Goal: Information Seeking & Learning: Learn about a topic

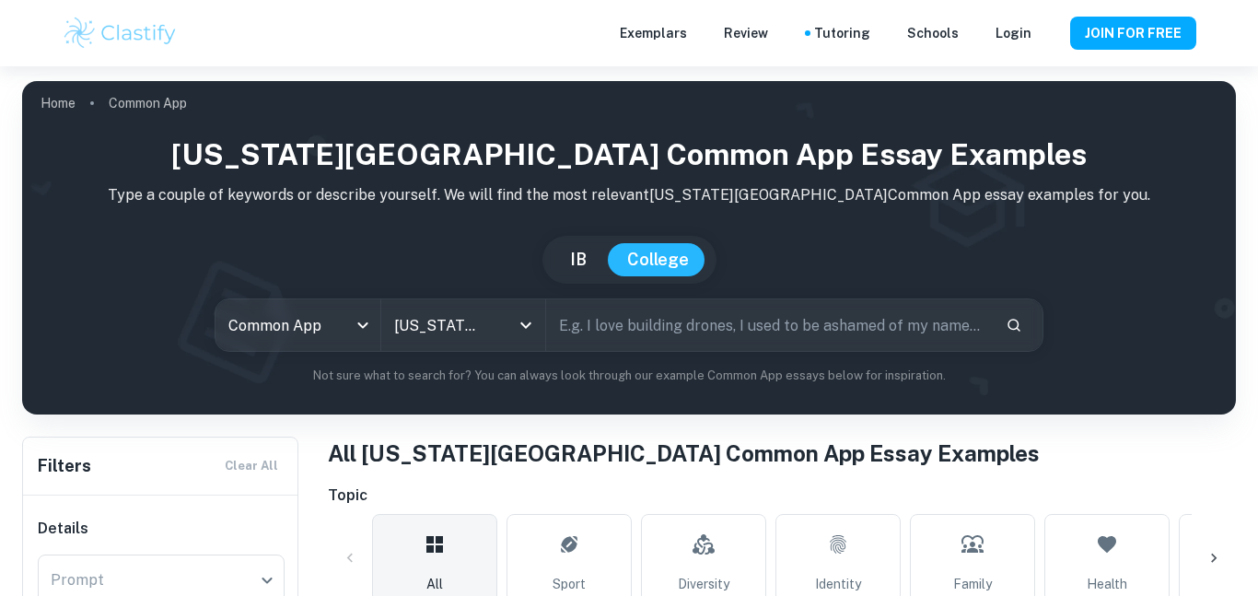
click at [649, 332] on input "text" at bounding box center [768, 325] width 445 height 52
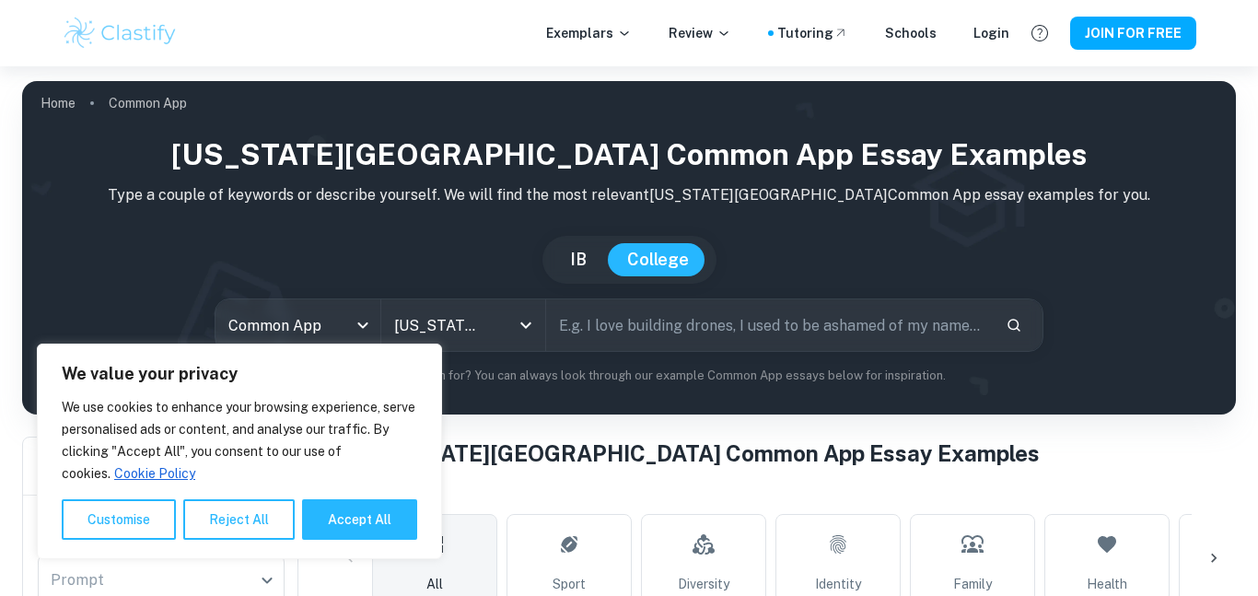
click at [359, 510] on button "Accept All" at bounding box center [359, 519] width 115 height 41
checkbox input "true"
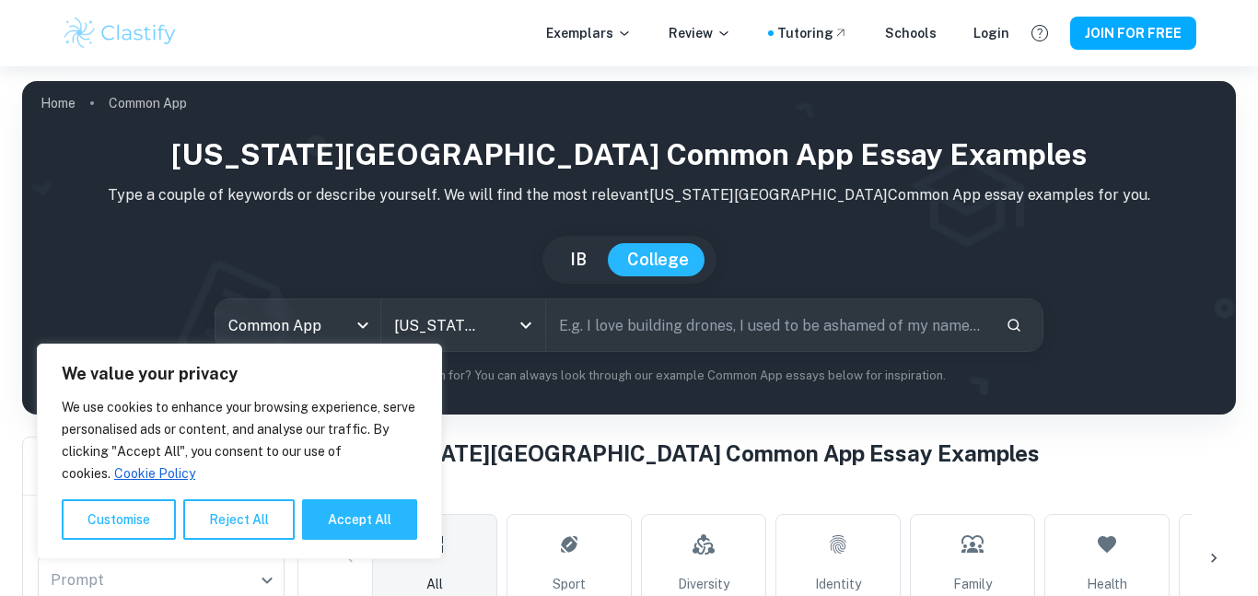
checkbox input "true"
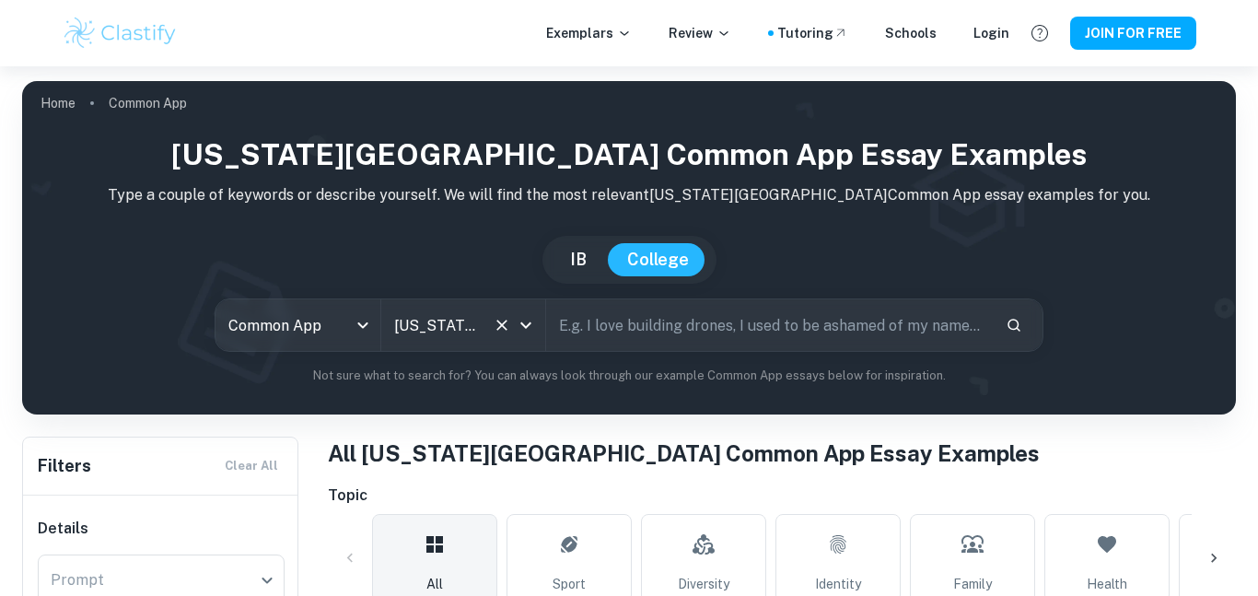
click at [487, 333] on div "[US_STATE][GEOGRAPHIC_DATA] All Colleges" at bounding box center [463, 325] width 165 height 52
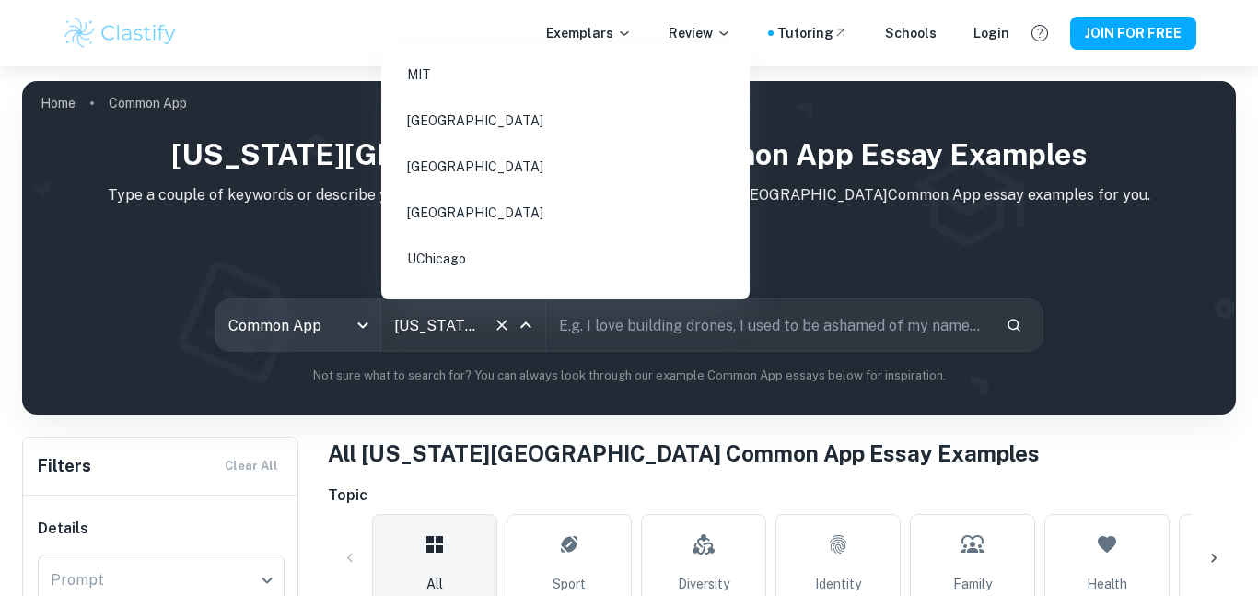
click at [357, 334] on body "We value your privacy We use cookies to enhance your browsing experience, serve…" at bounding box center [629, 364] width 1258 height 596
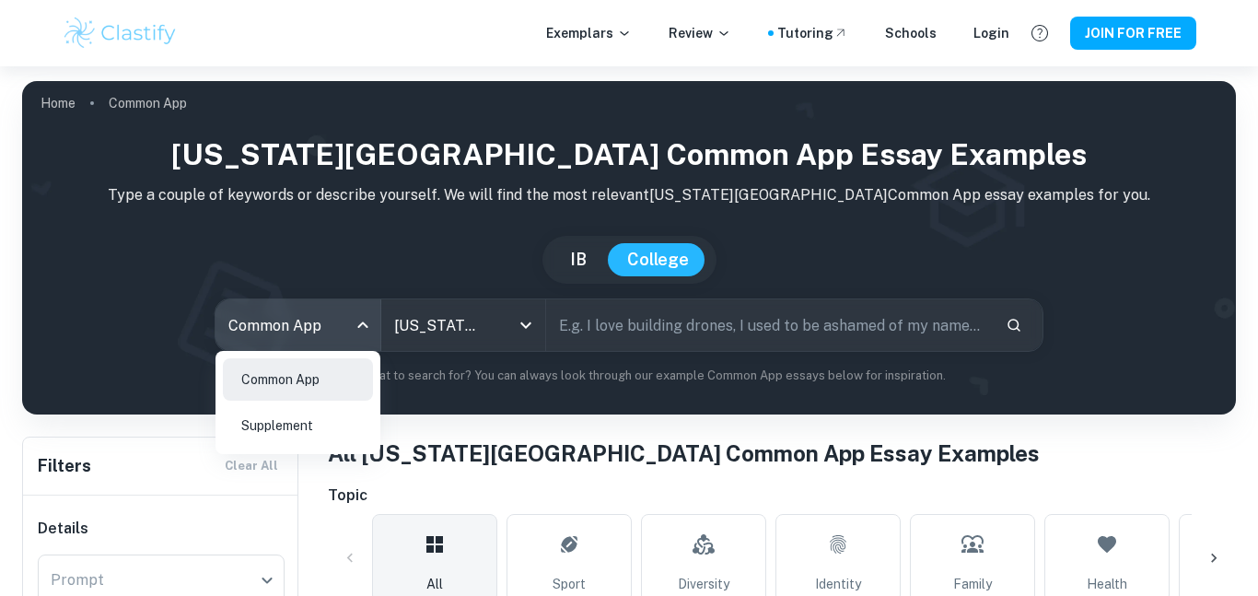
click at [433, 272] on div at bounding box center [629, 298] width 1258 height 596
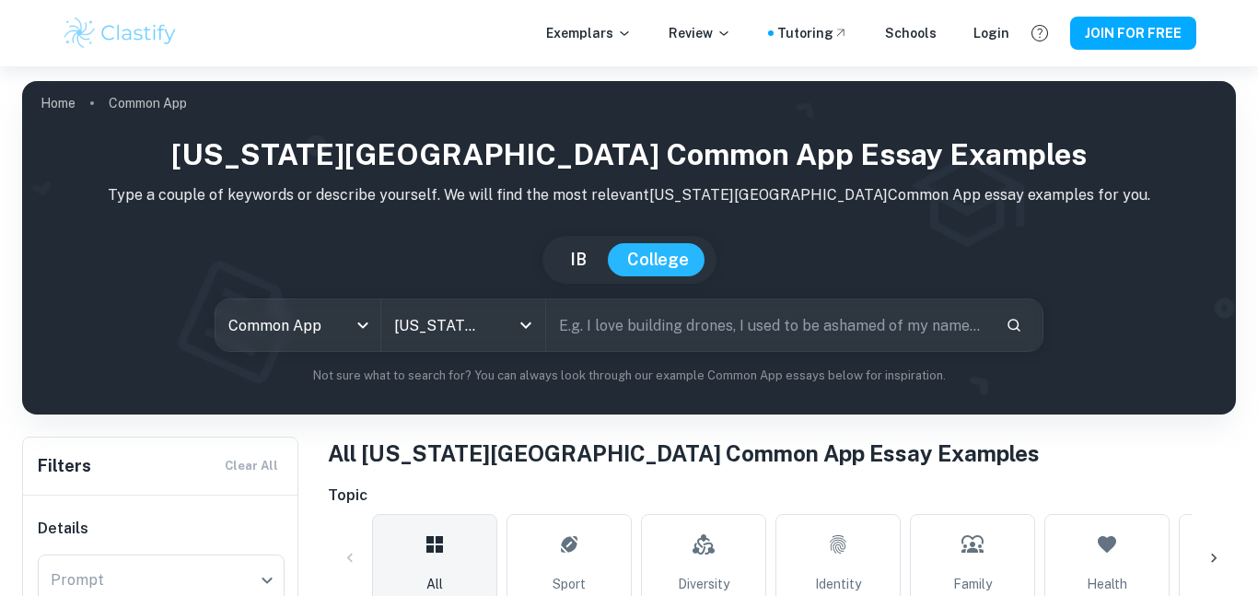
click at [597, 324] on input "text" at bounding box center [768, 325] width 445 height 52
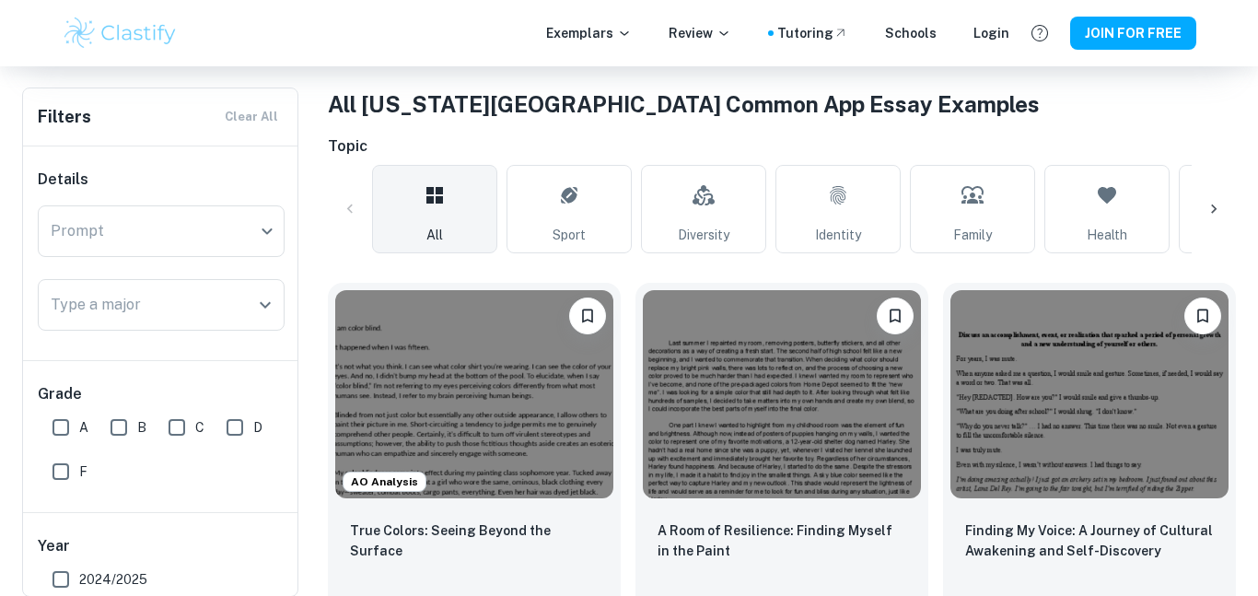
scroll to position [383, 0]
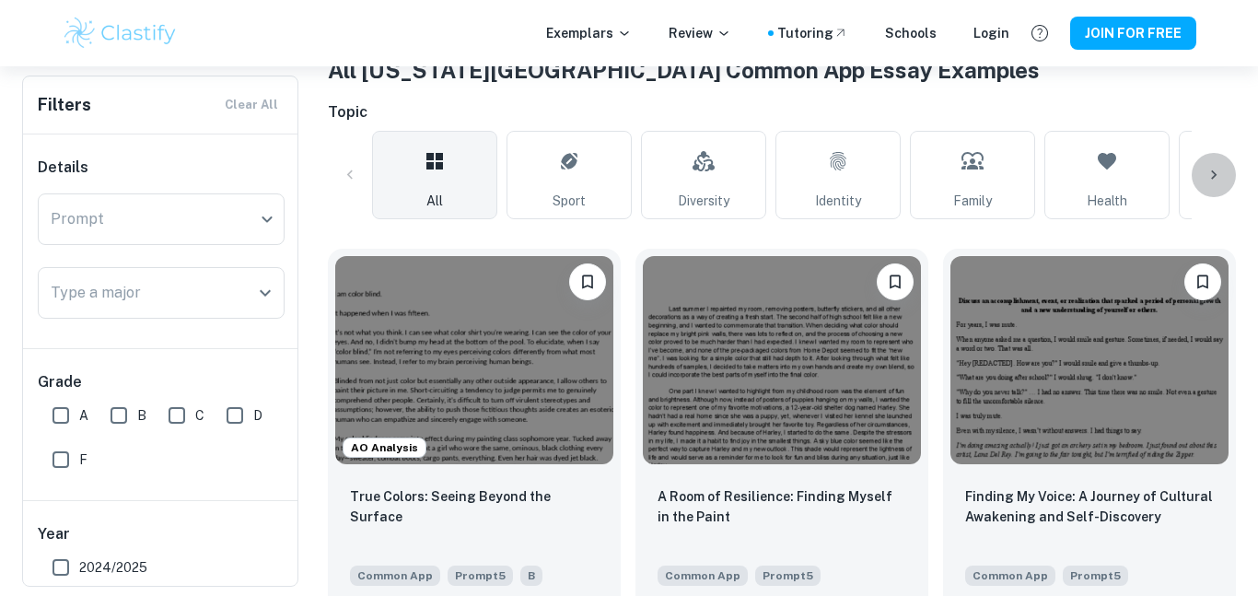
click at [1216, 169] on icon at bounding box center [1213, 175] width 18 height 18
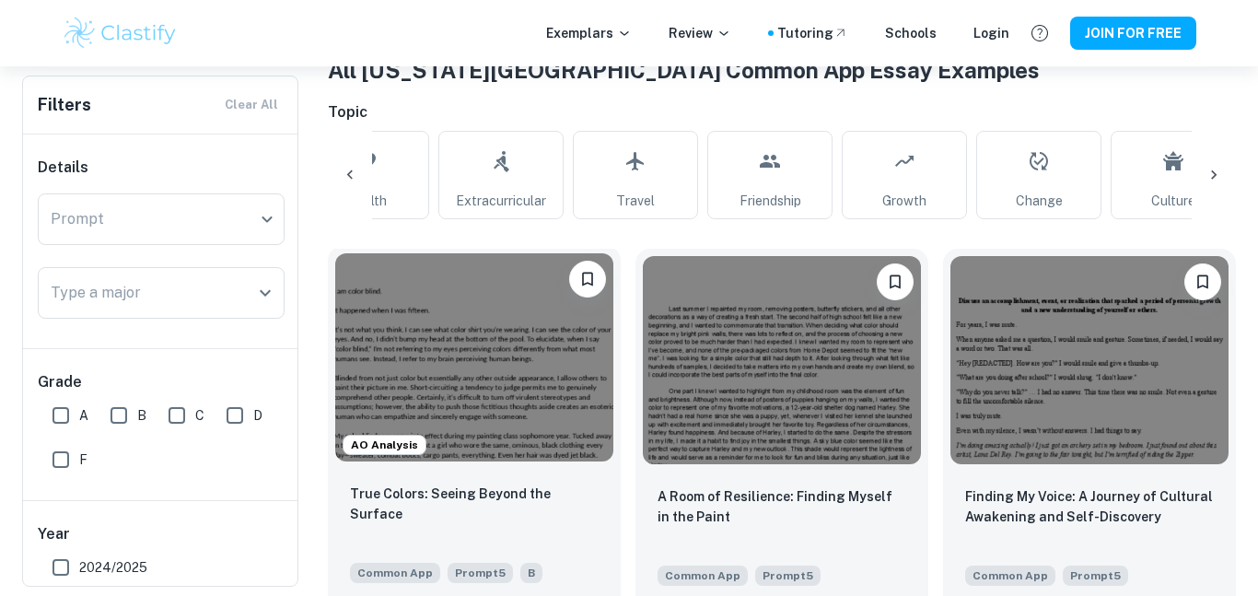
click at [505, 360] on img at bounding box center [474, 357] width 278 height 208
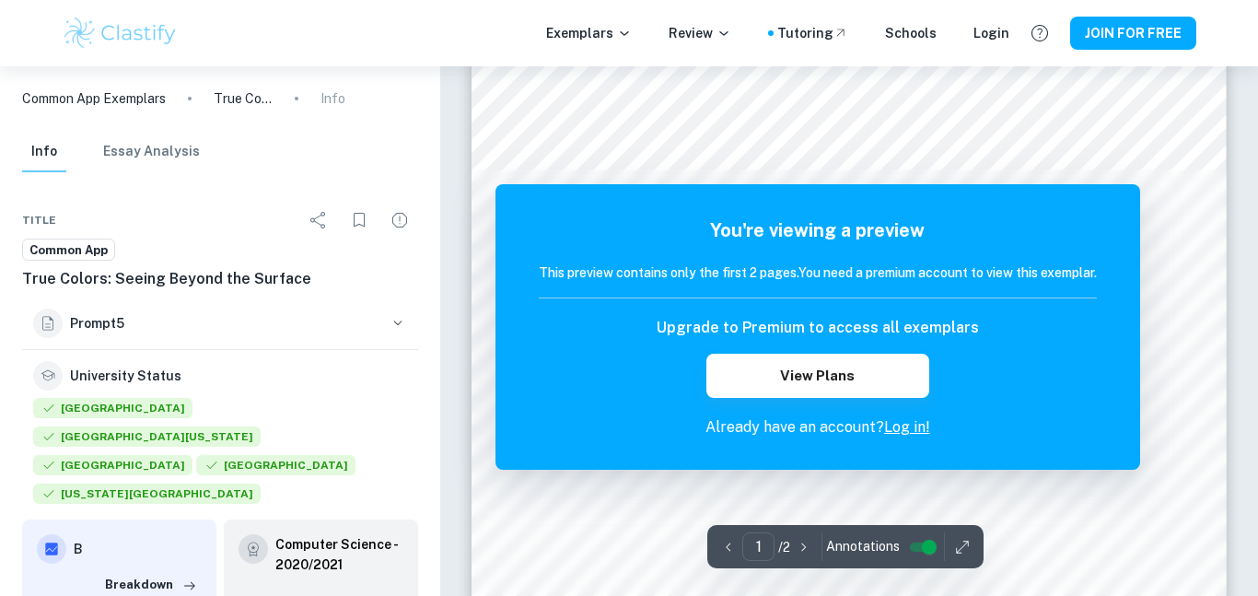
scroll to position [240, 0]
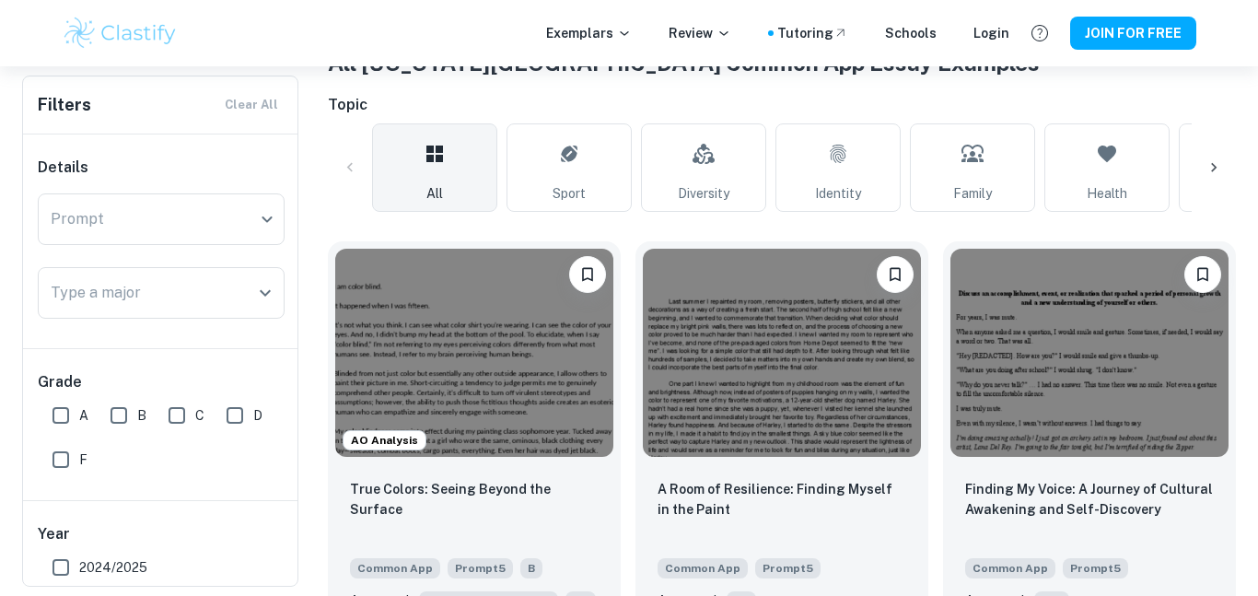
scroll to position [392, 0]
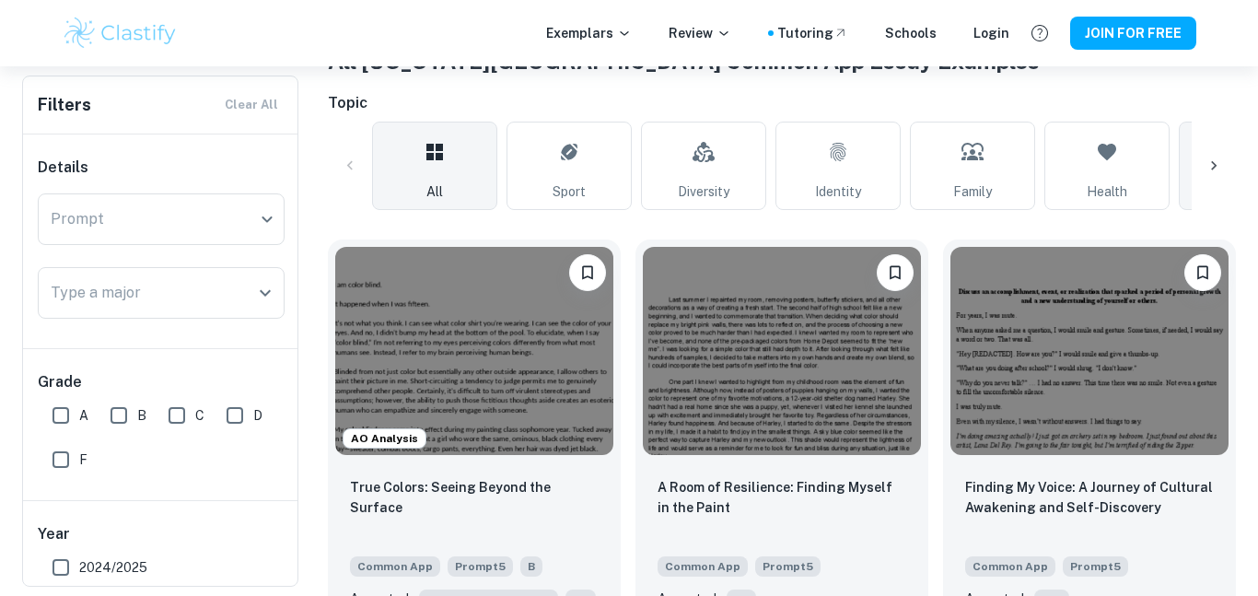
click at [1184, 167] on link "Extracurricular" at bounding box center [1241, 166] width 125 height 88
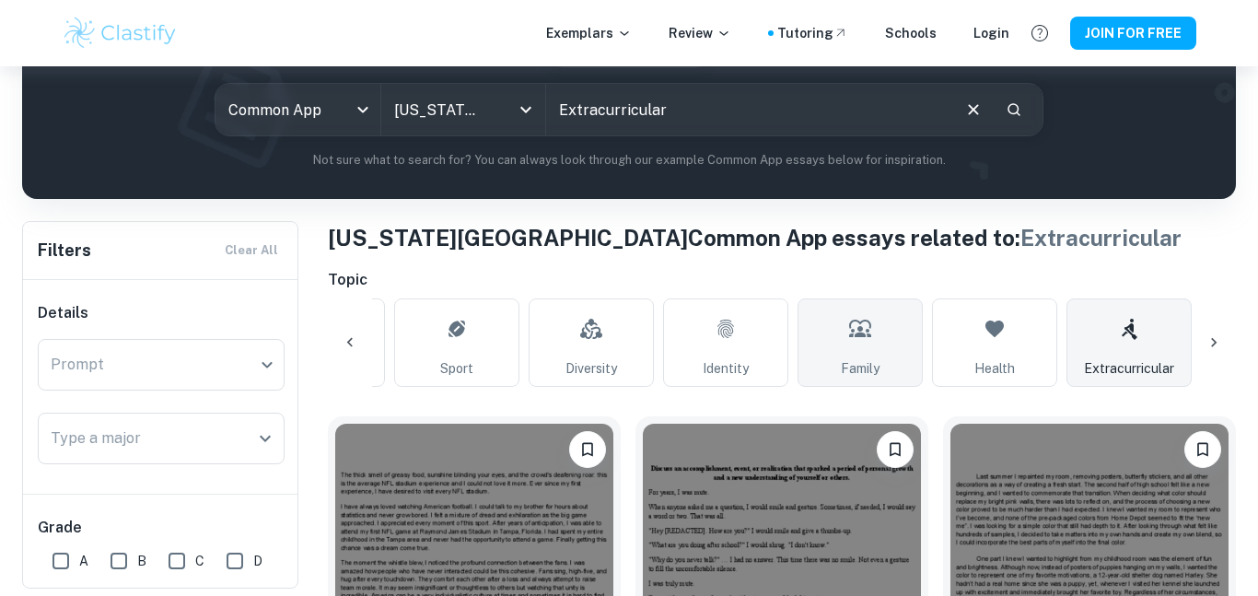
scroll to position [301, 0]
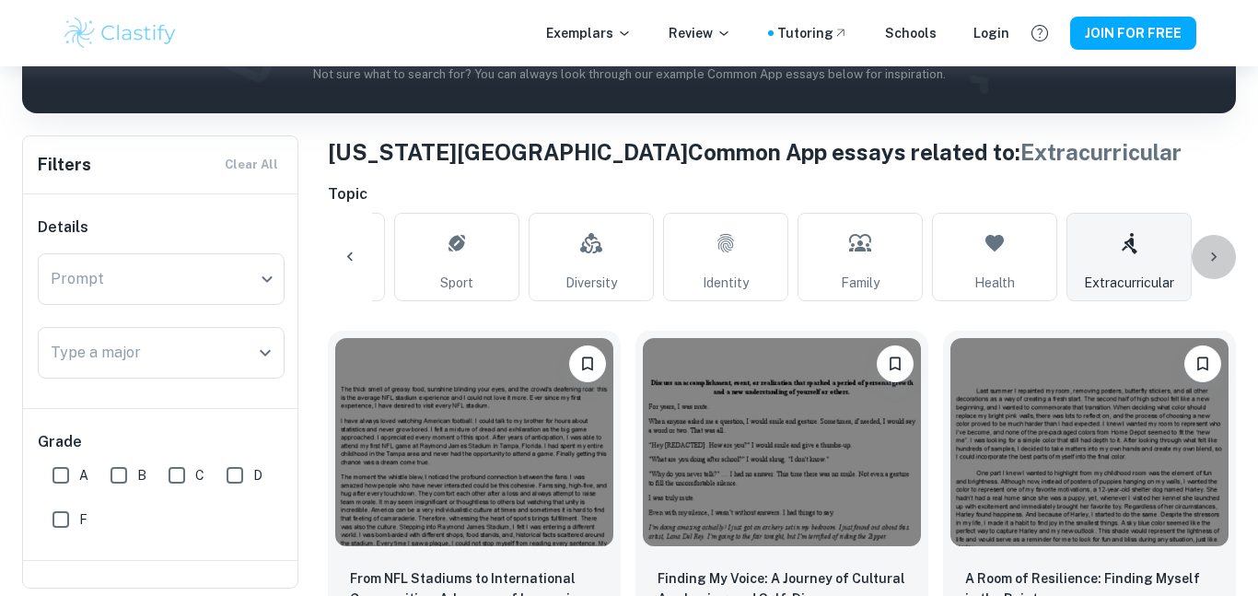
click at [1209, 255] on icon at bounding box center [1213, 257] width 18 height 18
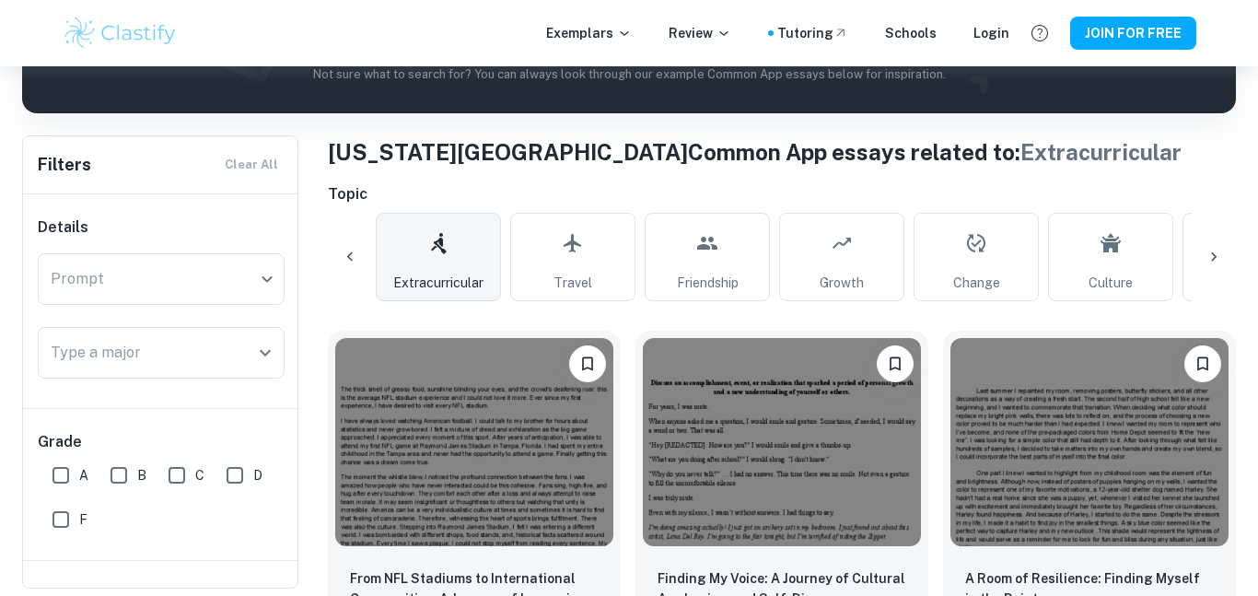
scroll to position [0, 853]
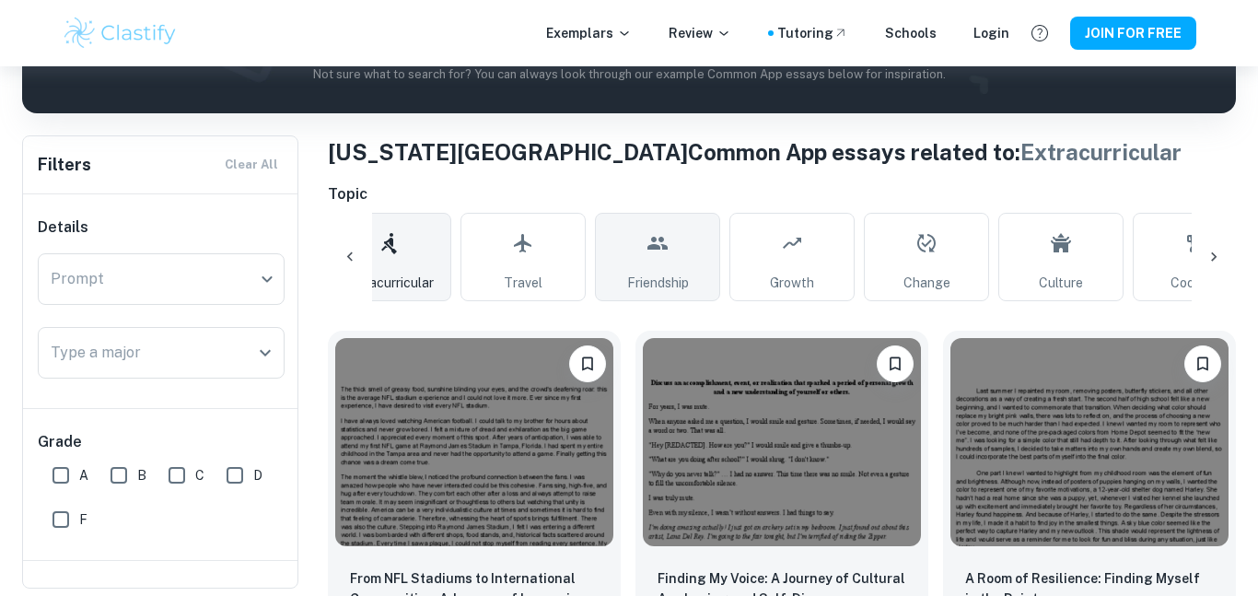
click at [657, 263] on icon at bounding box center [657, 243] width 22 height 44
type input "Friendship"
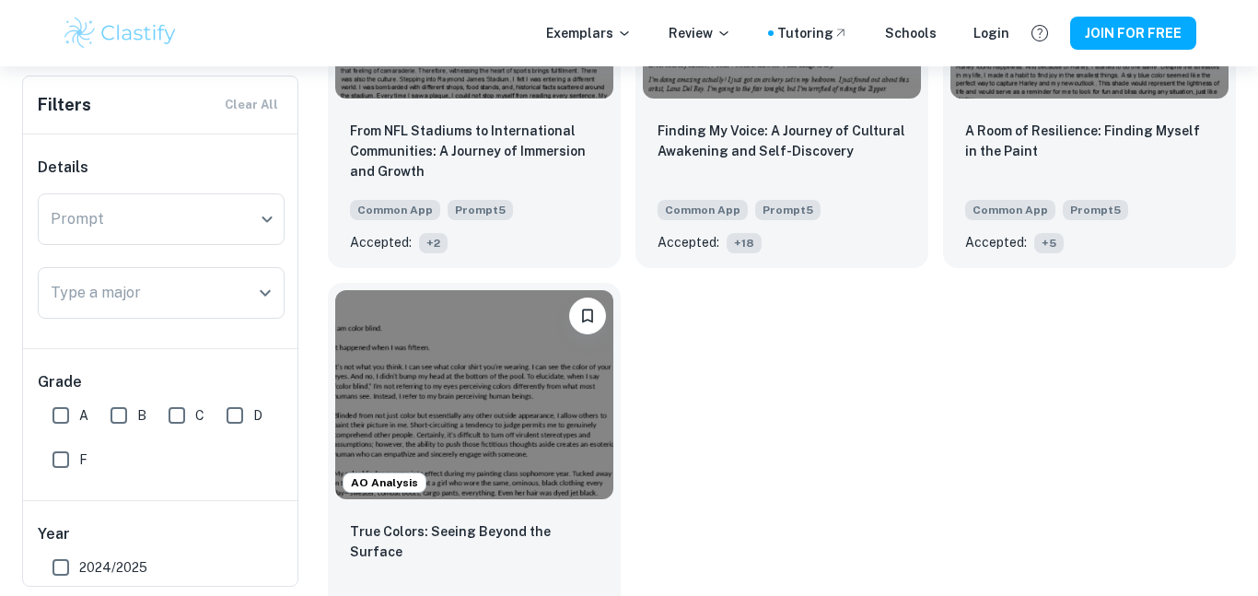
scroll to position [715, 0]
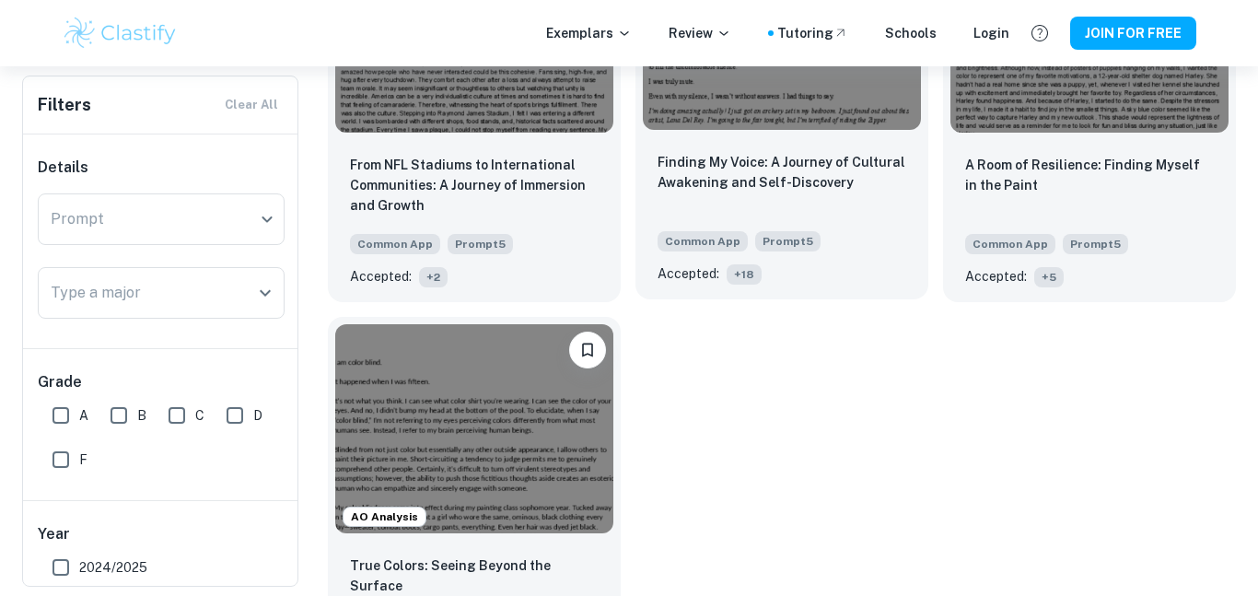
click at [811, 109] on img at bounding box center [782, 26] width 278 height 208
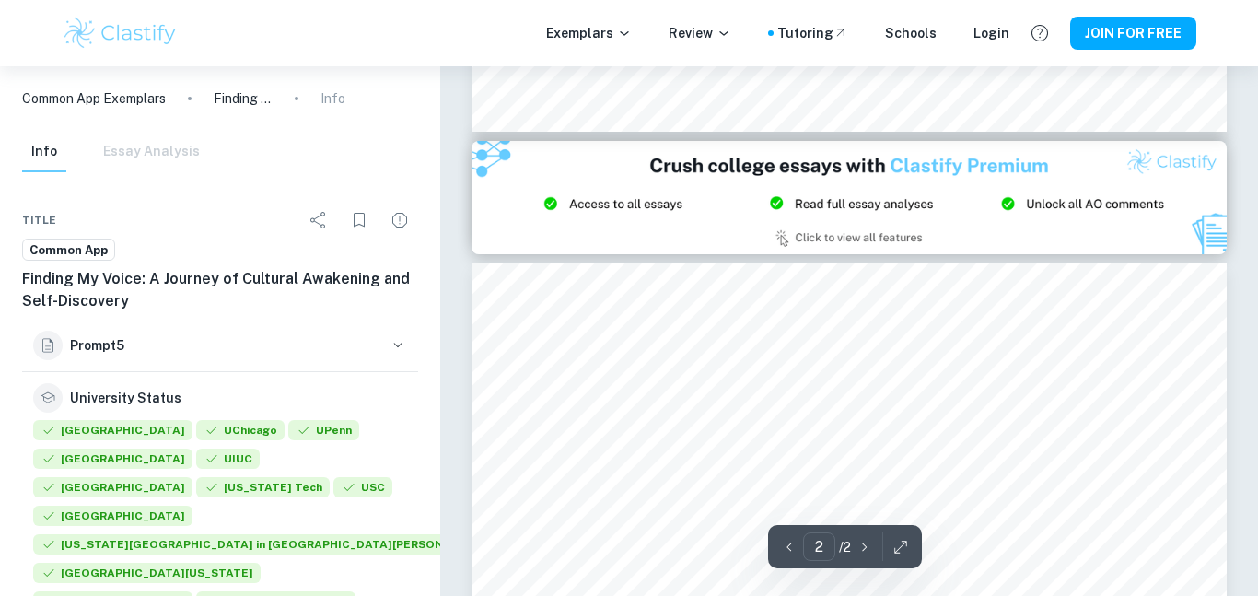
type input "1"
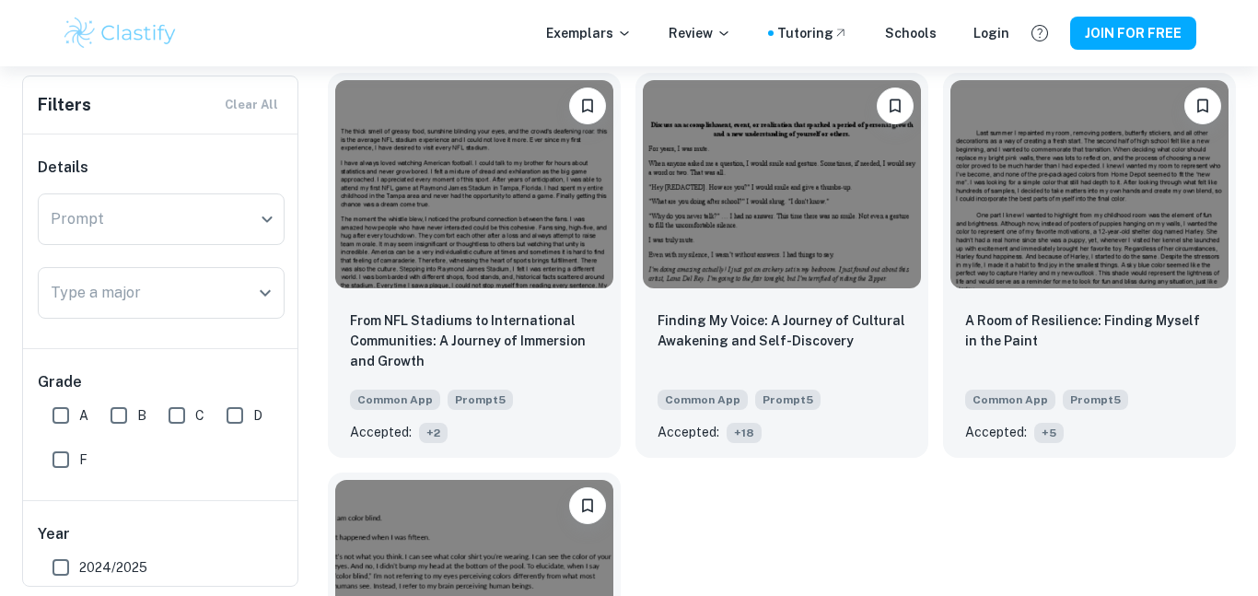
scroll to position [526, 0]
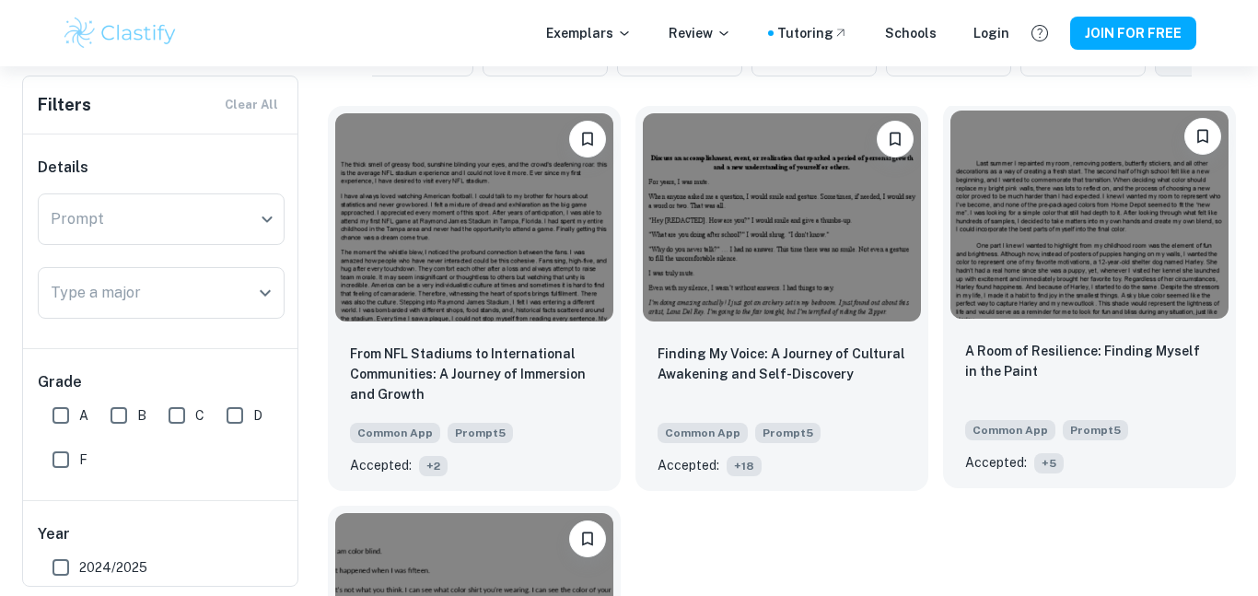
click at [1016, 253] on img at bounding box center [1089, 215] width 278 height 208
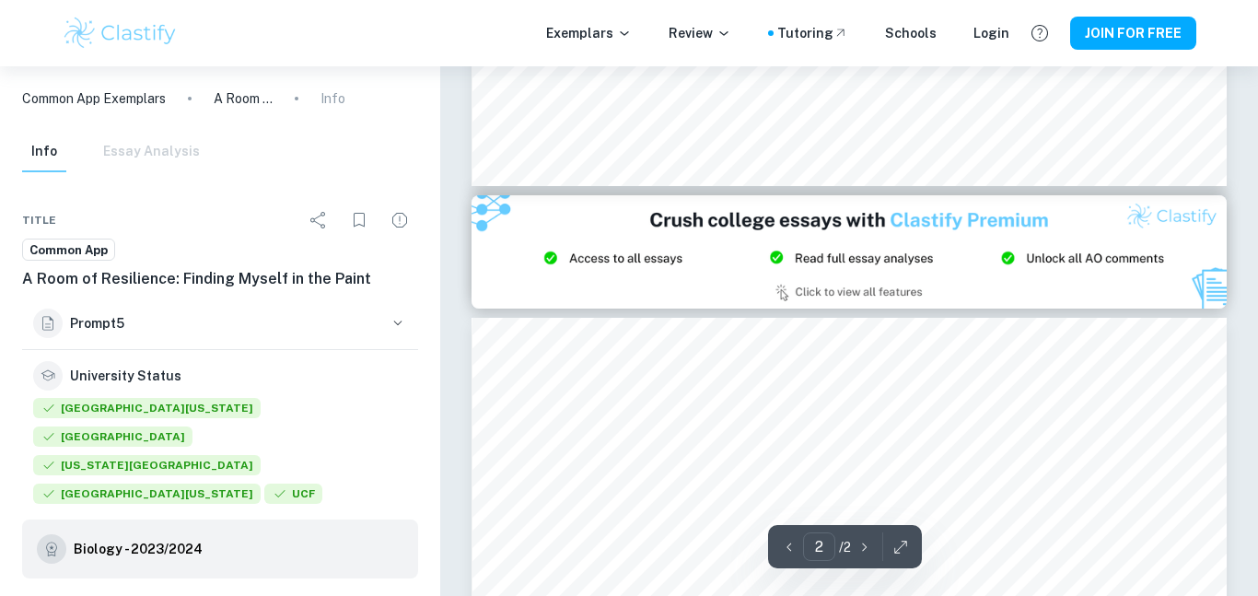
scroll to position [928, 0]
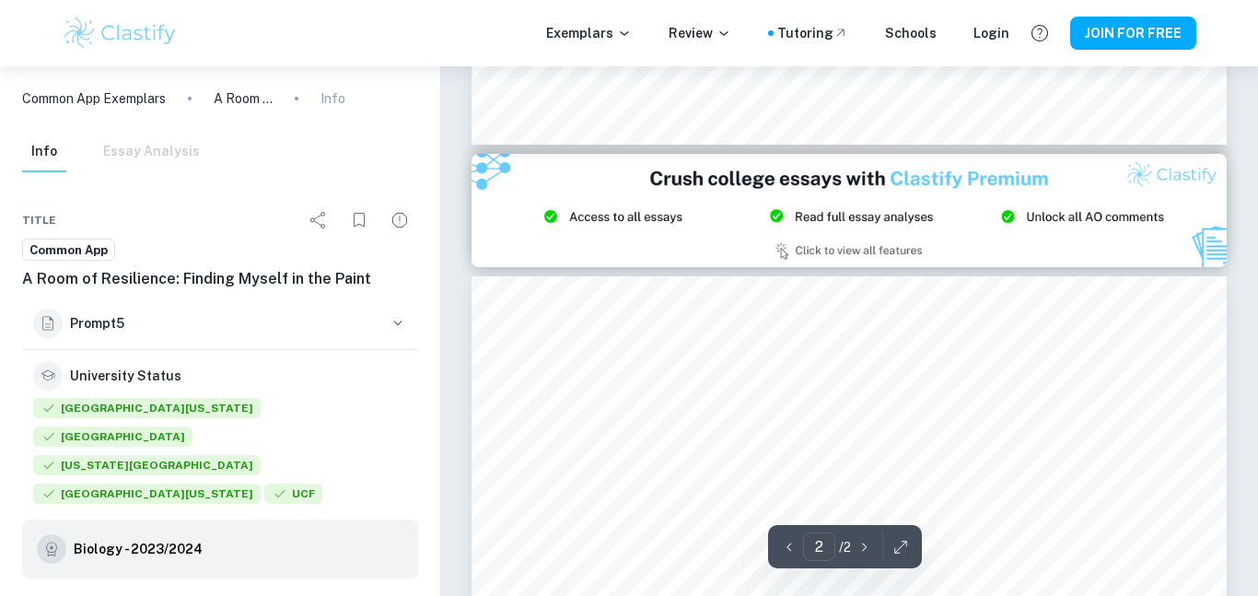
type input "1"
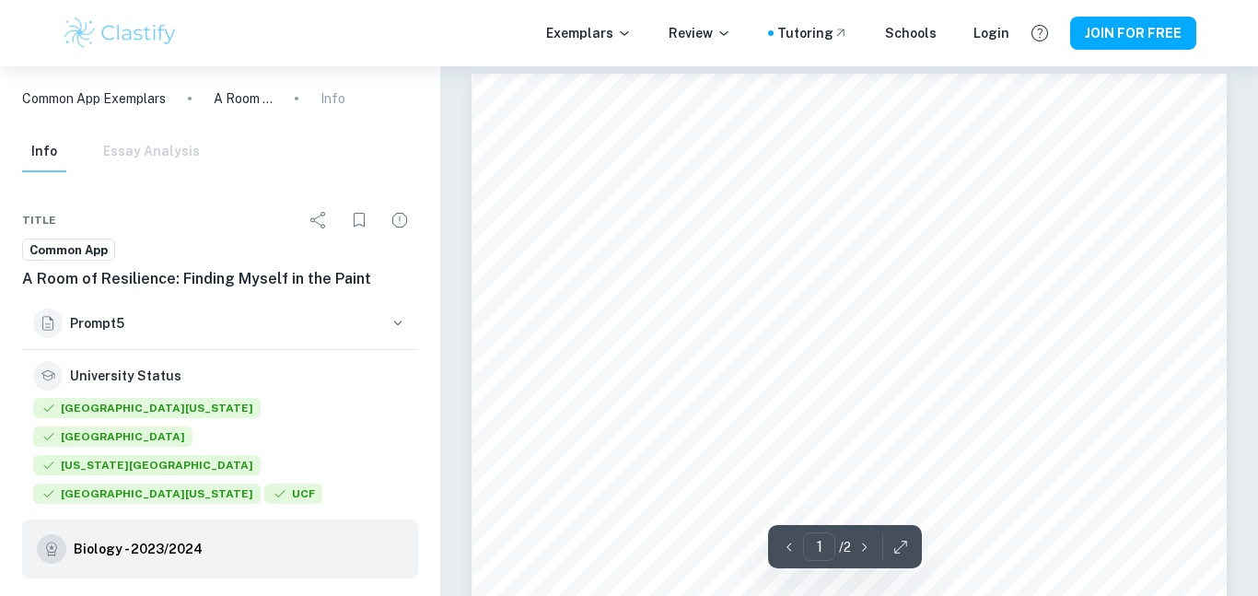
scroll to position [0, 0]
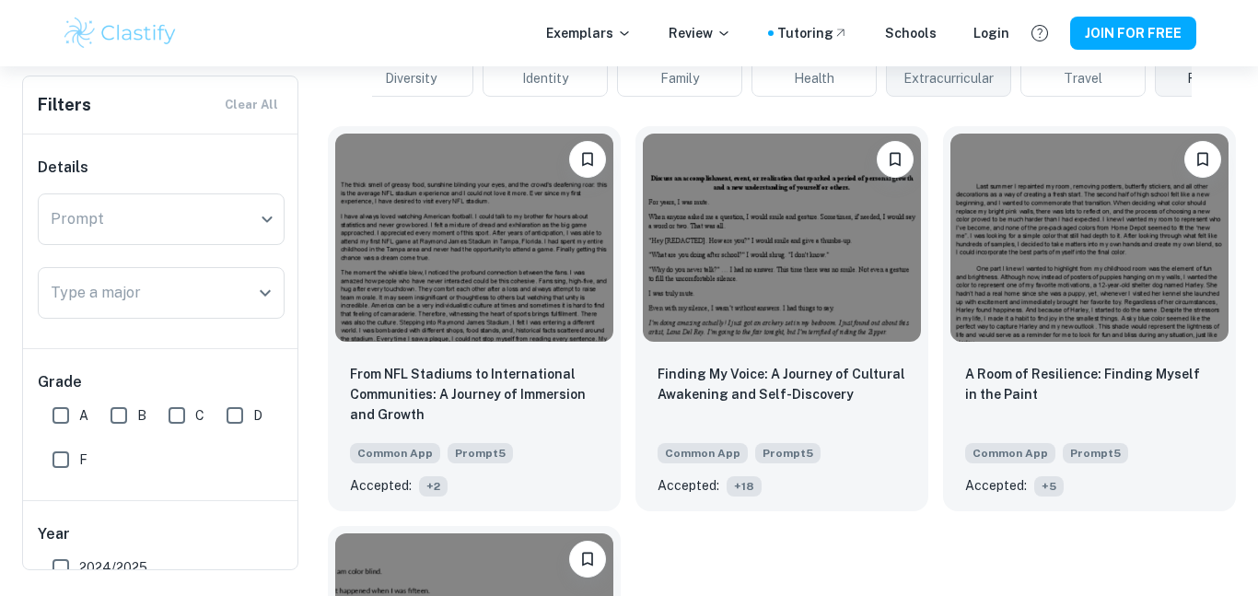
scroll to position [324, 0]
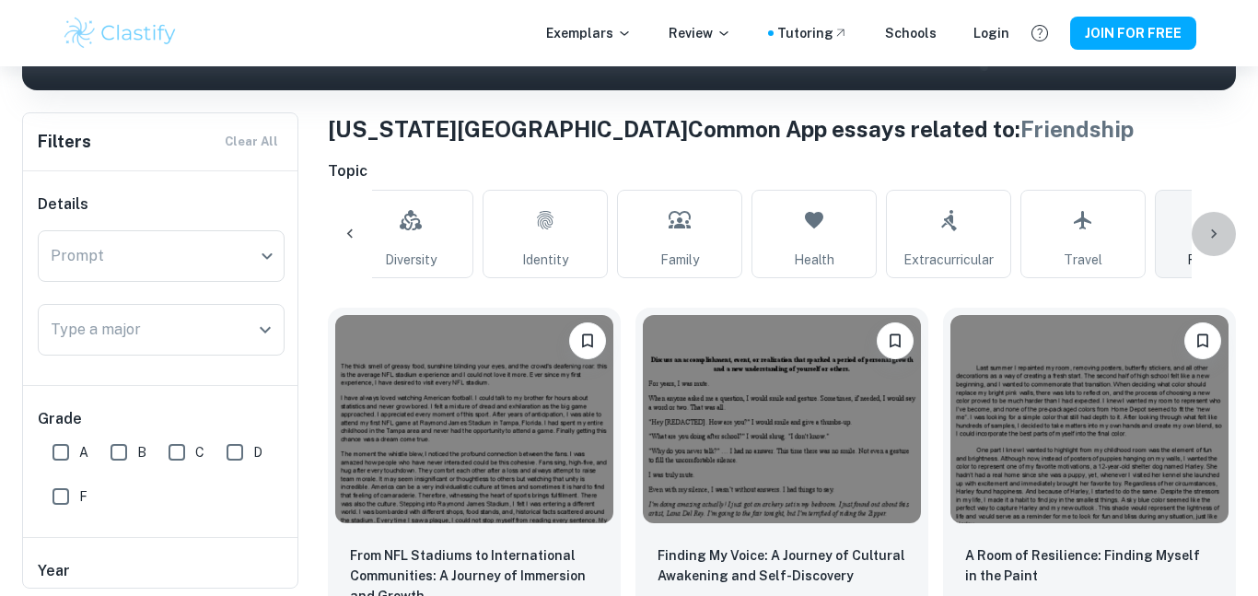
click at [1216, 227] on icon at bounding box center [1213, 234] width 18 height 18
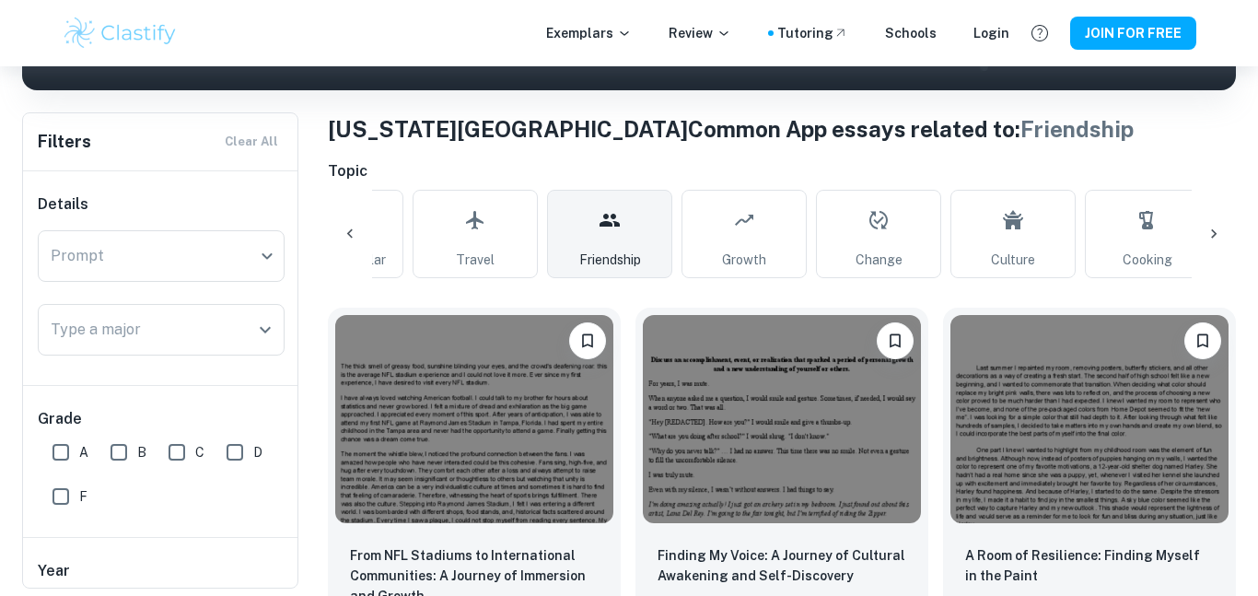
scroll to position [0, 1033]
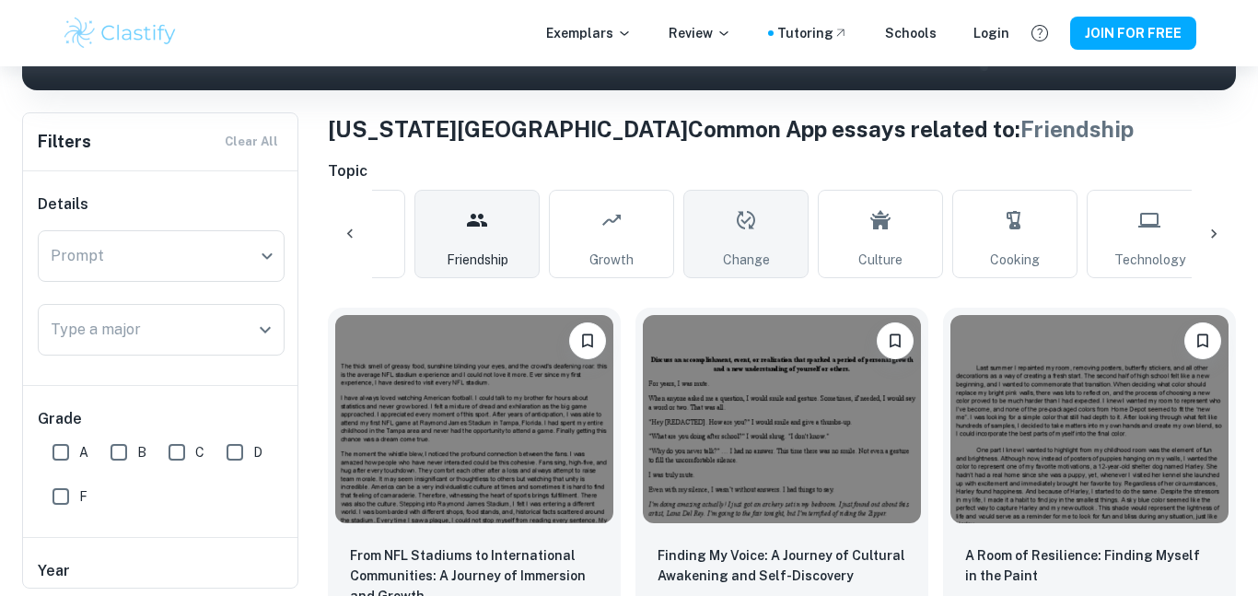
click at [739, 210] on icon at bounding box center [746, 220] width 22 height 44
type input "Change"
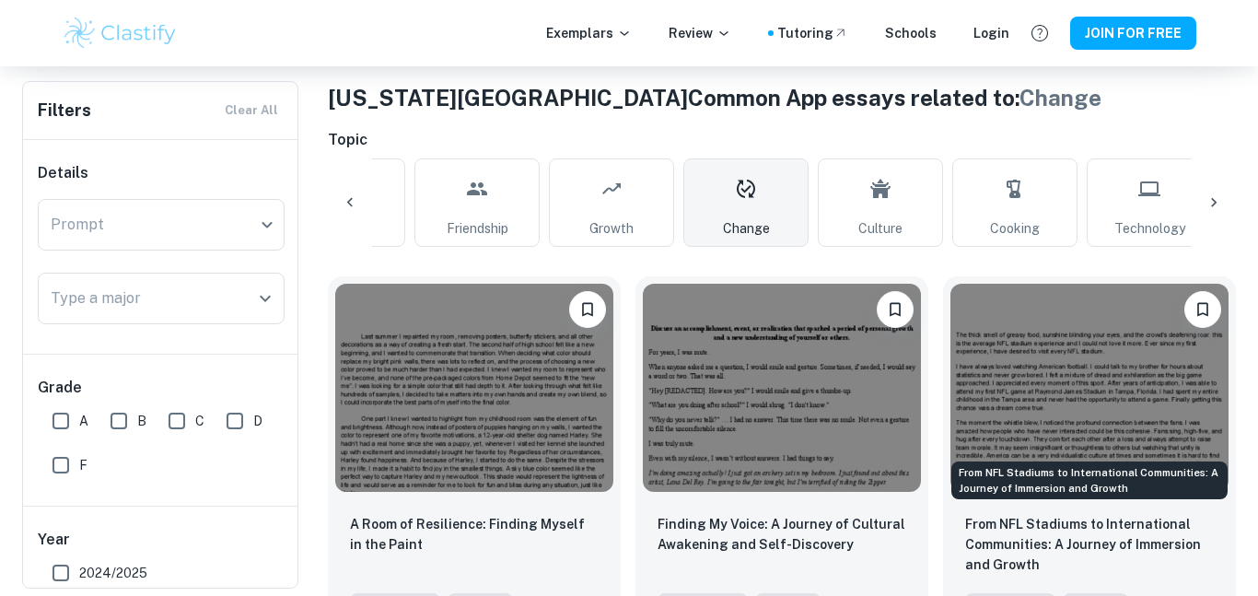
scroll to position [179, 0]
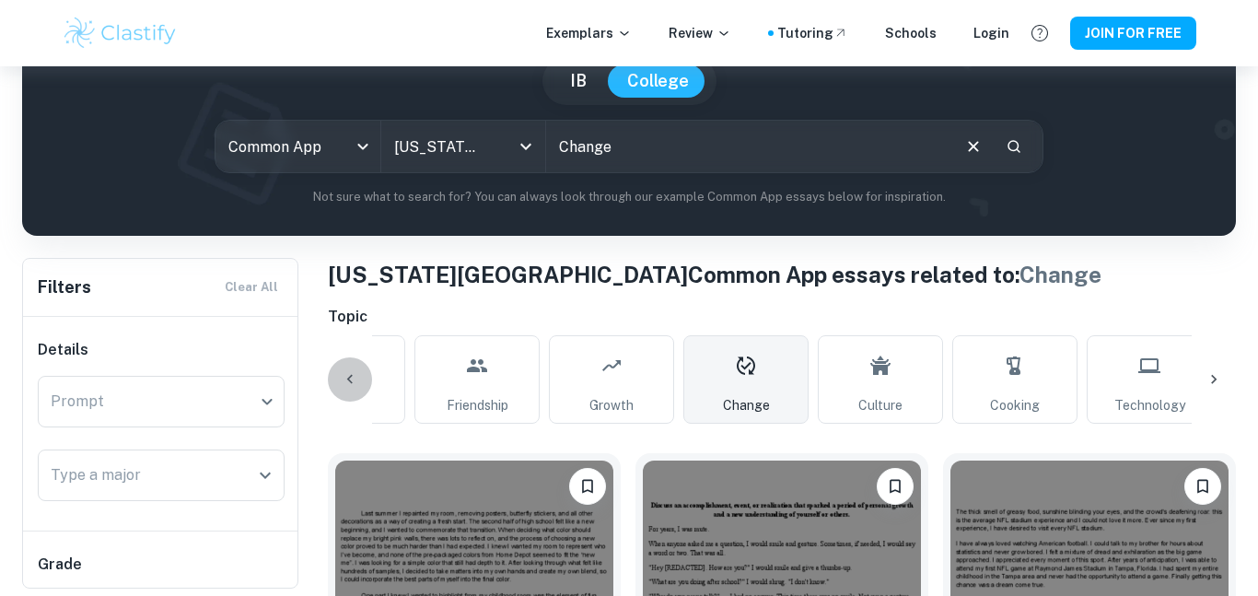
click at [348, 378] on icon at bounding box center [350, 379] width 6 height 9
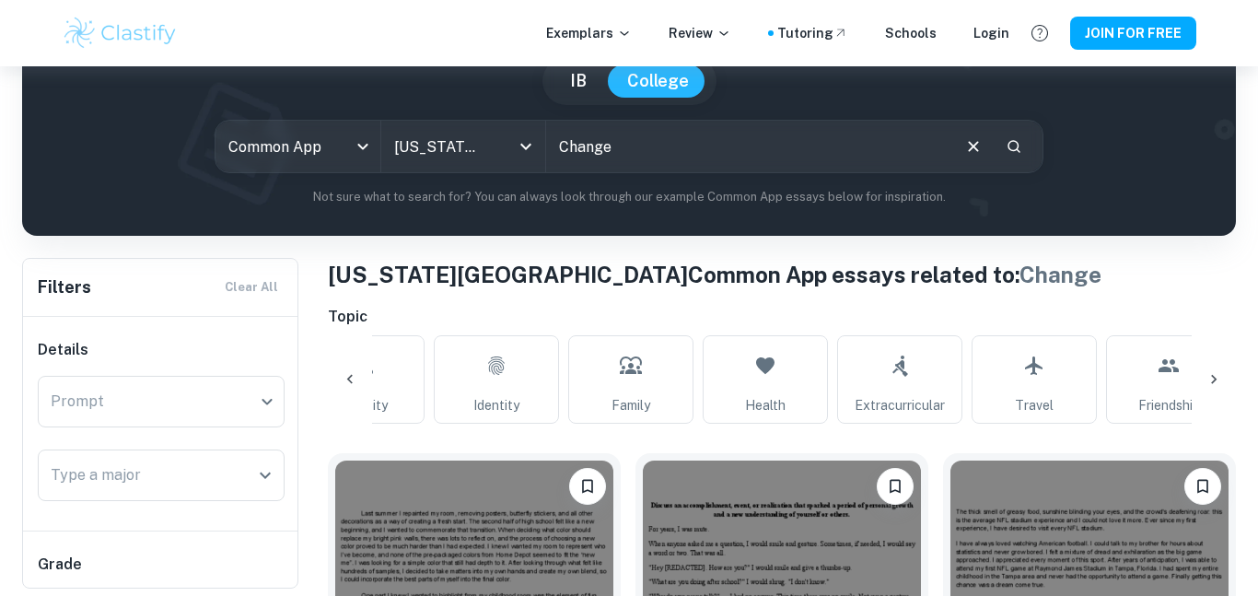
scroll to position [0, 293]
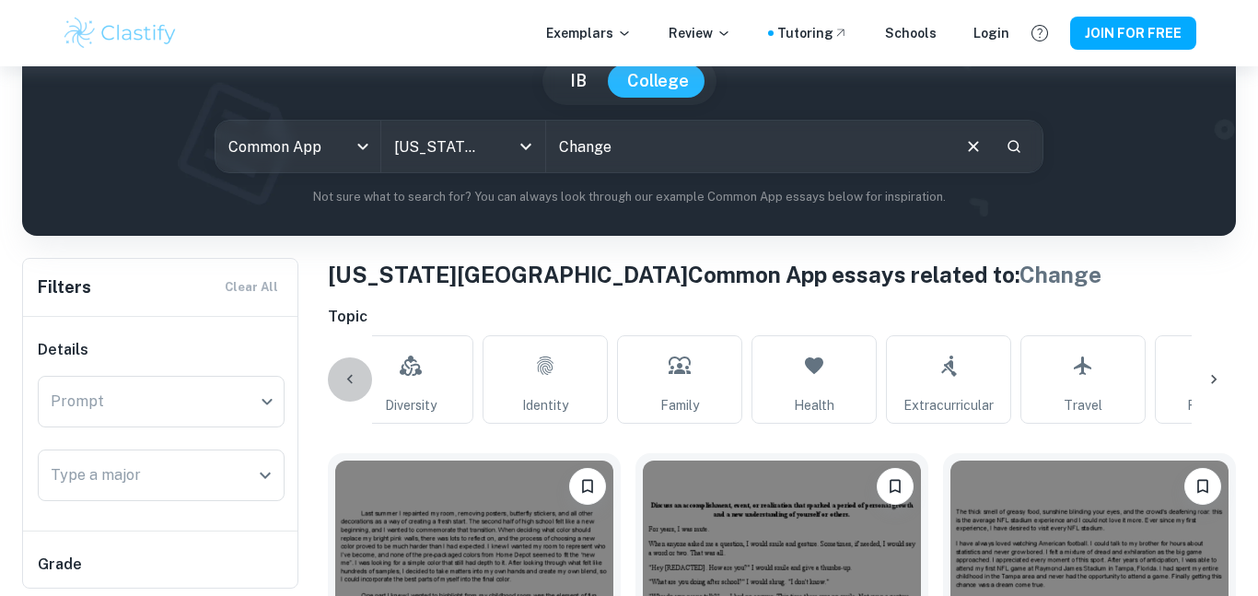
click at [348, 378] on icon at bounding box center [350, 379] width 6 height 9
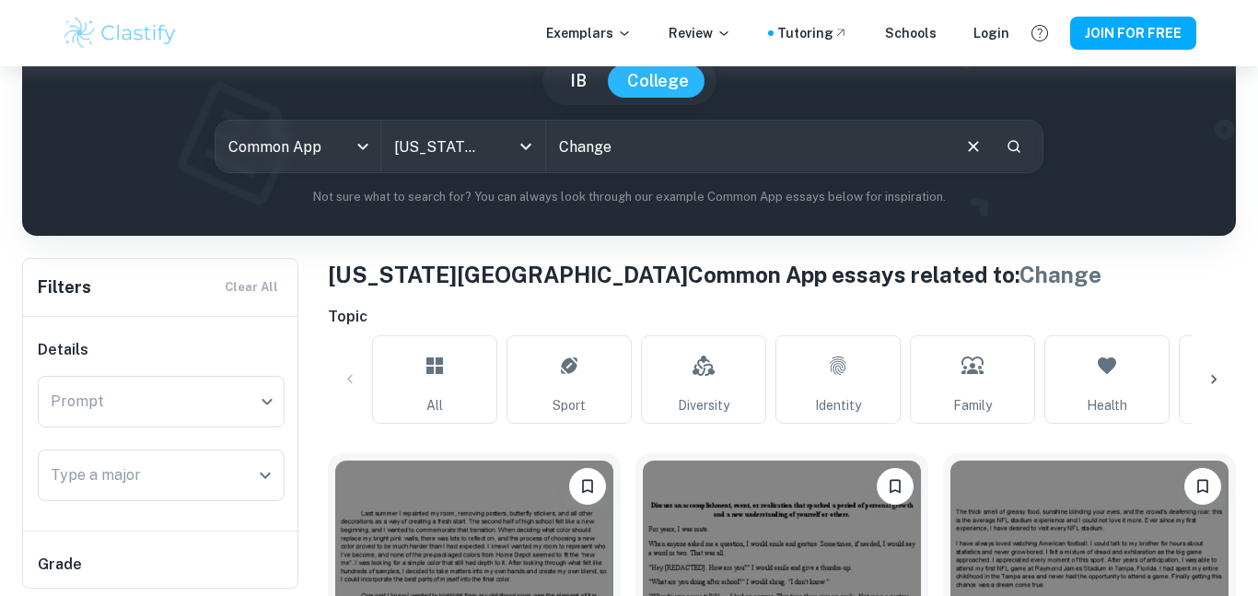
scroll to position [0, 0]
drag, startPoint x: 409, startPoint y: 390, endPoint x: 714, endPoint y: 330, distance: 310.6
click at [410, 390] on link "All" at bounding box center [434, 379] width 125 height 88
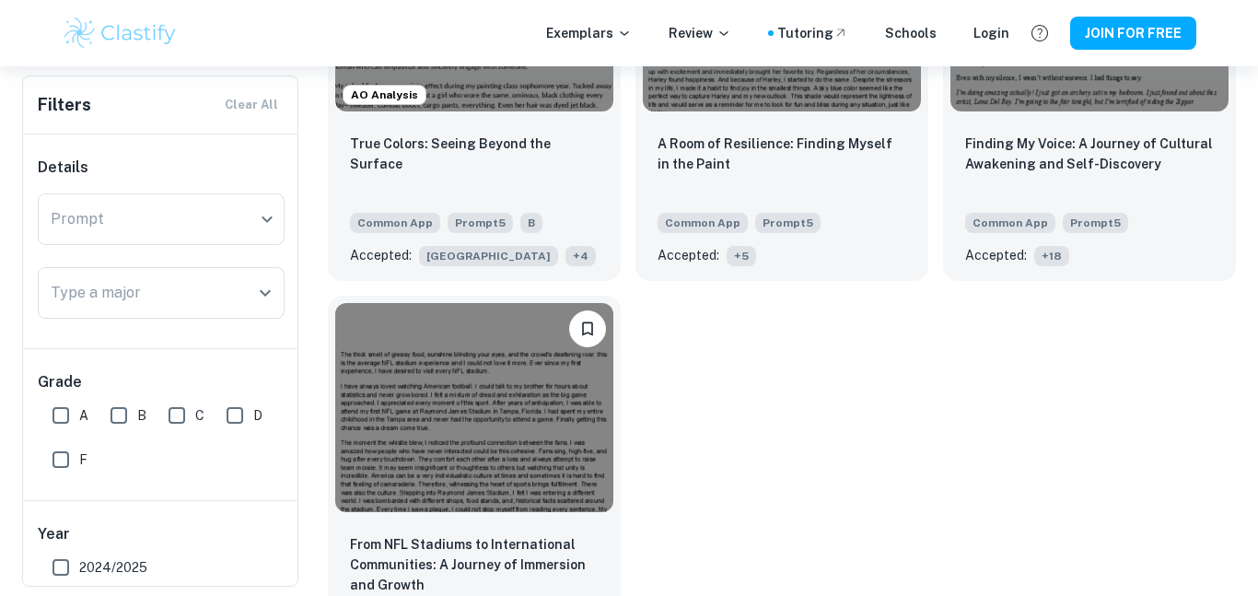
scroll to position [821, 0]
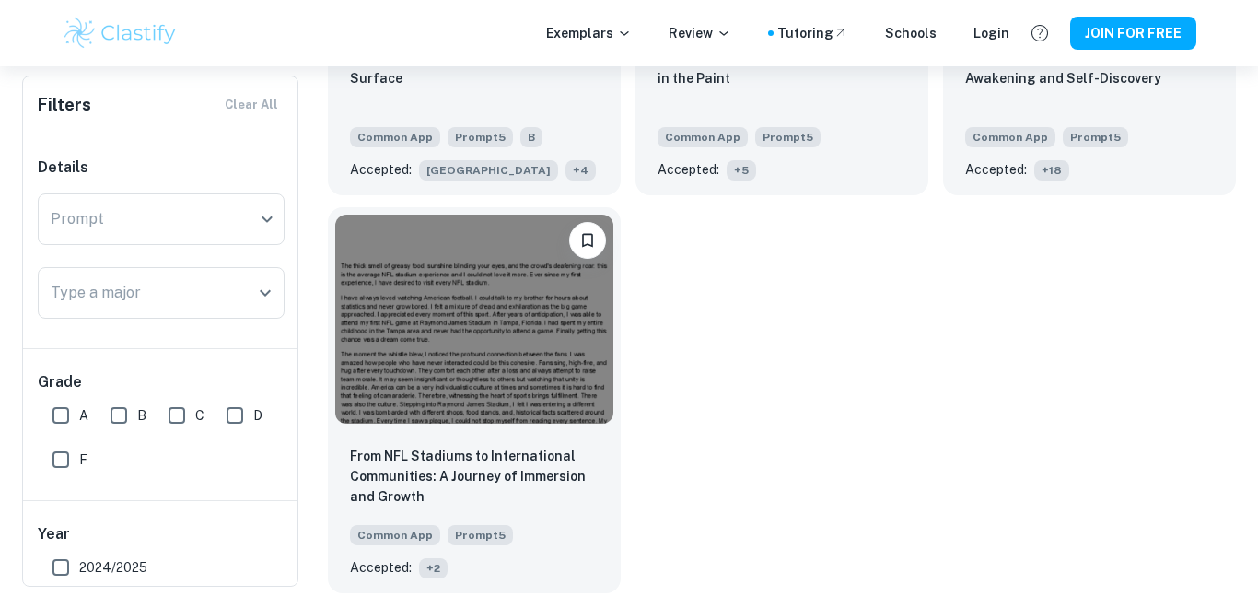
click at [488, 325] on img at bounding box center [474, 319] width 278 height 208
